Goal: Information Seeking & Learning: Learn about a topic

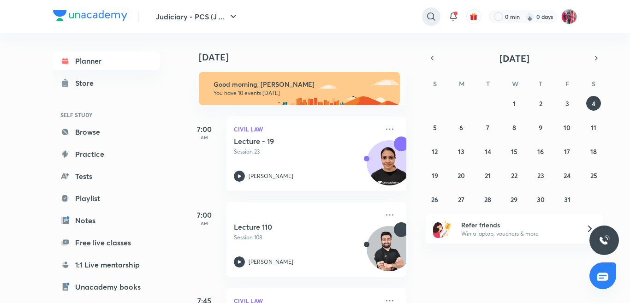
click at [428, 17] on icon at bounding box center [431, 16] width 11 height 11
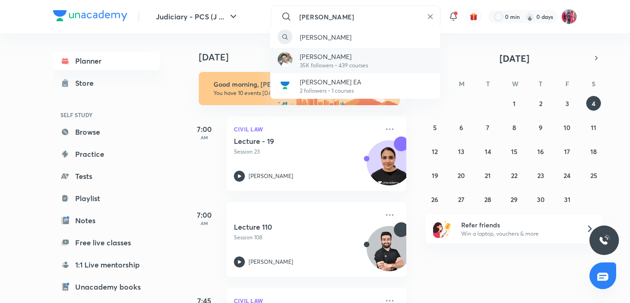
type input "[PERSON_NAME]"
click at [346, 57] on p "[PERSON_NAME]" at bounding box center [334, 57] width 68 height 10
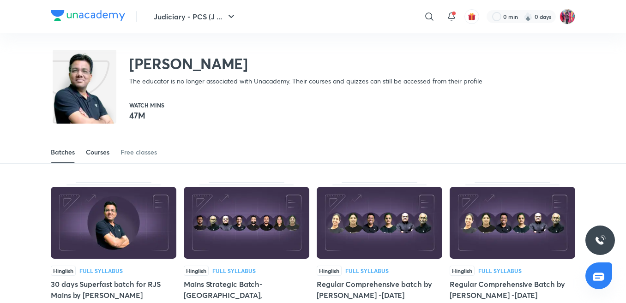
click at [100, 153] on div "Courses" at bounding box center [98, 152] width 24 height 9
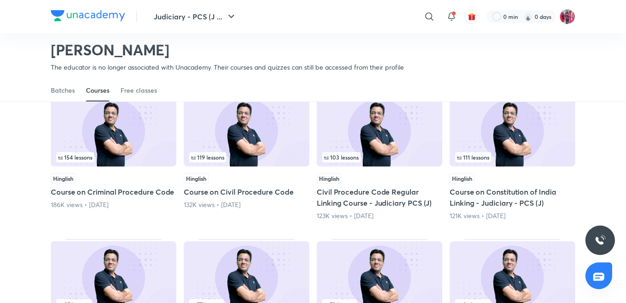
scroll to position [4, 0]
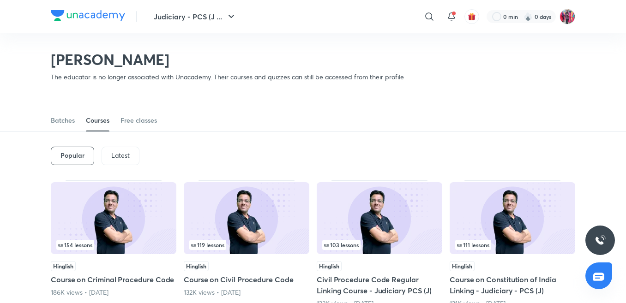
click at [126, 157] on p "Latest" at bounding box center [120, 155] width 18 height 7
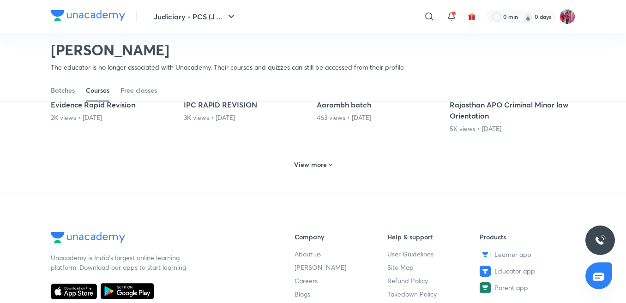
scroll to position [436, 0]
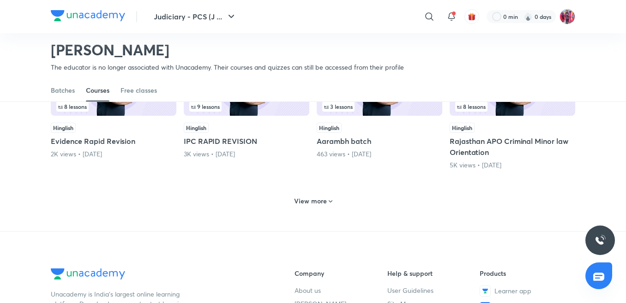
click at [321, 197] on h6 "View more" at bounding box center [310, 201] width 33 height 9
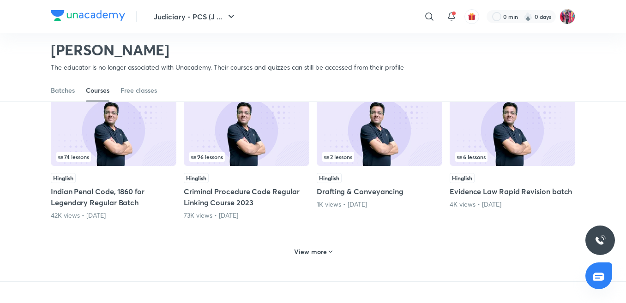
scroll to position [826, 0]
click at [308, 248] on h6 "View more" at bounding box center [310, 252] width 33 height 9
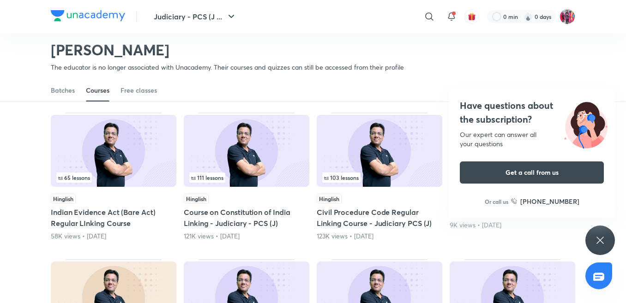
scroll to position [1288, 0]
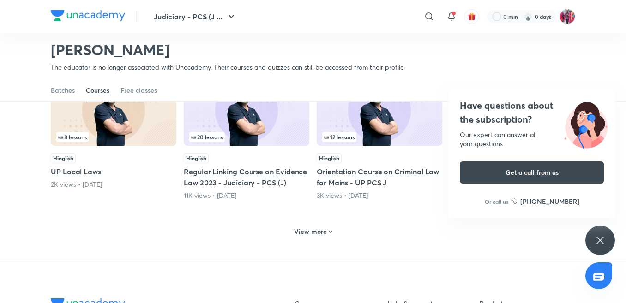
click at [311, 227] on h6 "View more" at bounding box center [310, 231] width 33 height 9
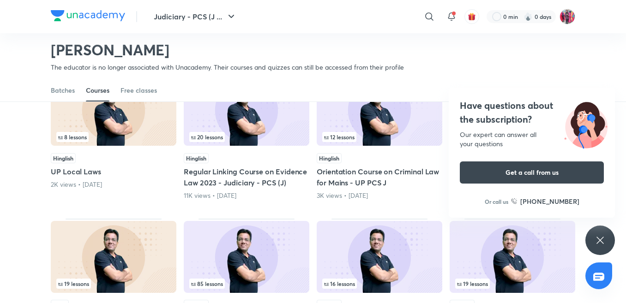
click at [604, 234] on div "Have questions about the subscription? Our expert can answer all your questions…" at bounding box center [600, 241] width 30 height 30
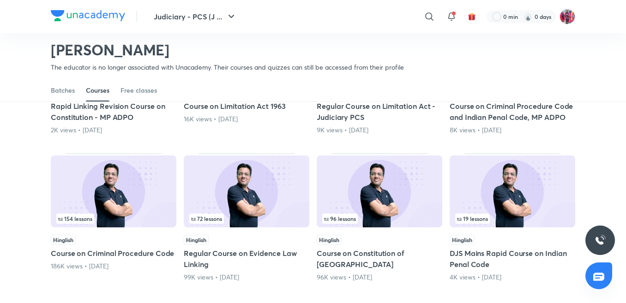
scroll to position [1657, 0]
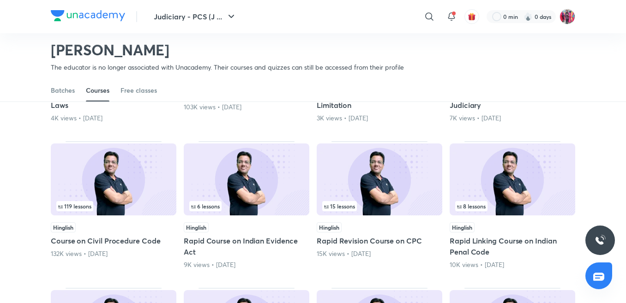
scroll to position [1980, 0]
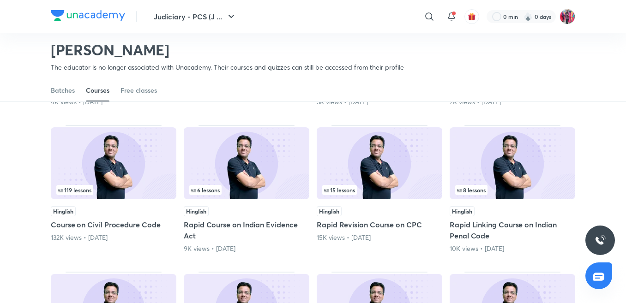
drag, startPoint x: 473, startPoint y: 206, endPoint x: 443, endPoint y: 61, distance: 147.5
click at [443, 61] on div "Tansukh Paliwal The educator is no longer associated with Unacademy. Their cour…" at bounding box center [313, 49] width 524 height 60
click at [489, 219] on h5 "Rapid Linking Course on Indian Penal Code" at bounding box center [511, 230] width 125 height 22
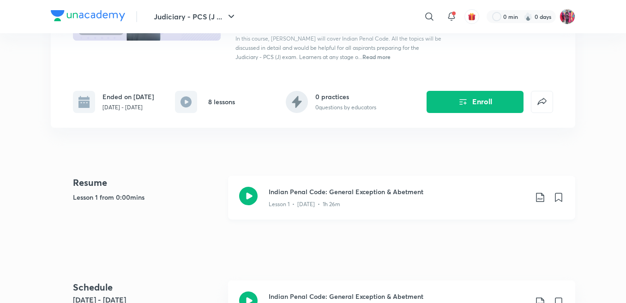
scroll to position [138, 0]
